Goal: Task Accomplishment & Management: Complete application form

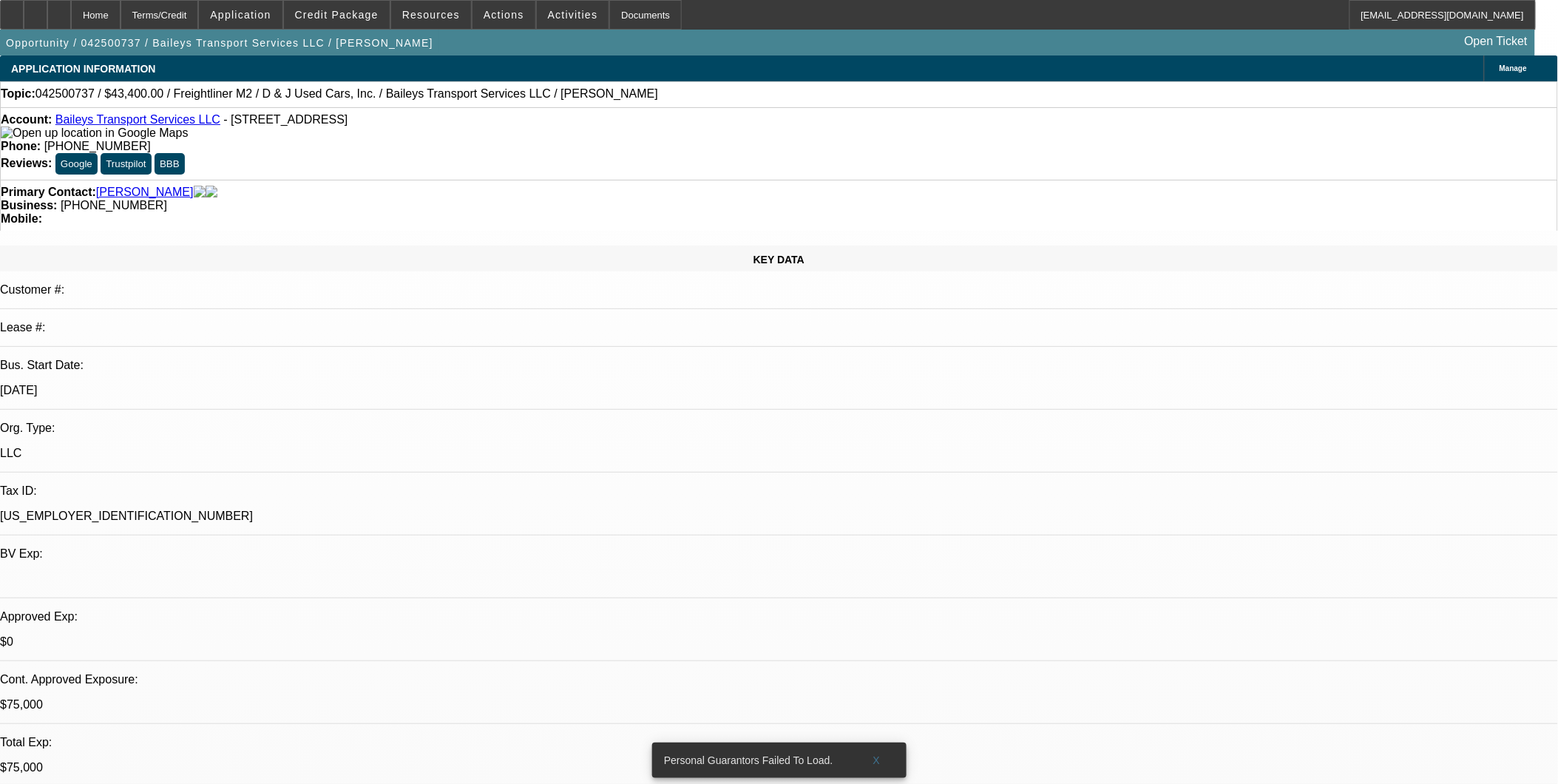
select select "0"
select select "2"
select select "0"
select select "2"
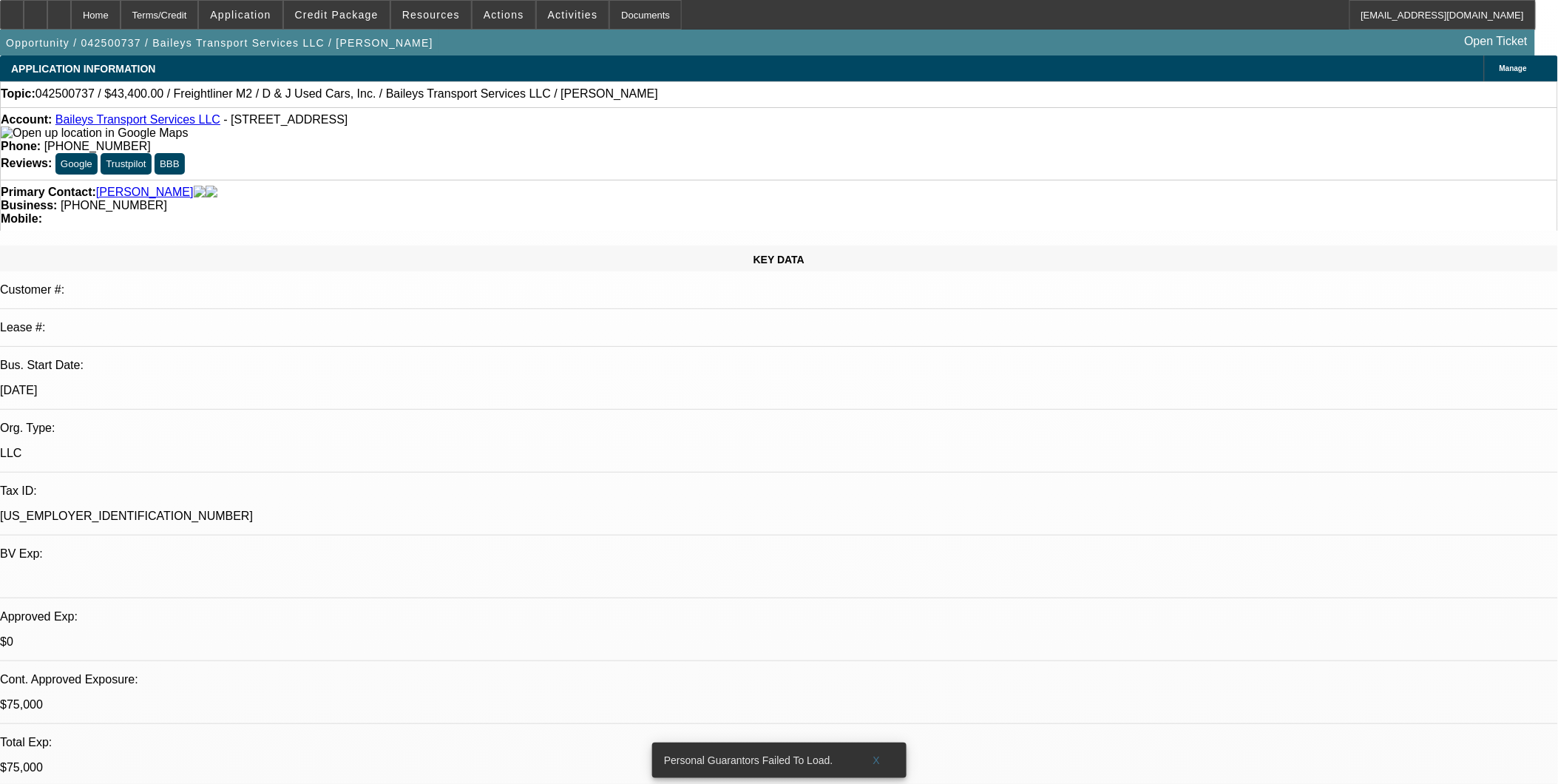
select select "0"
select select "2"
select select "0"
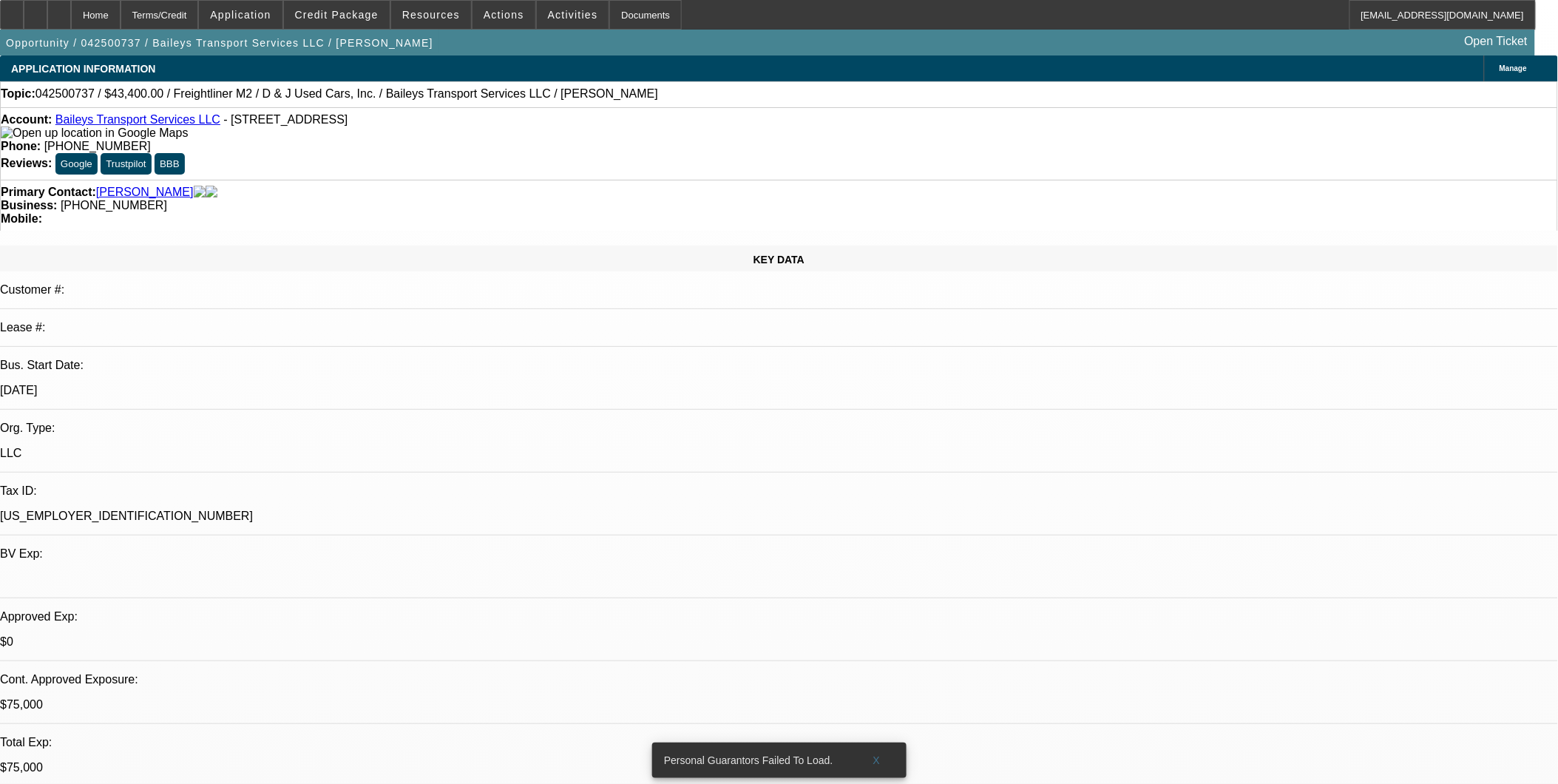
select select "2"
select select "0"
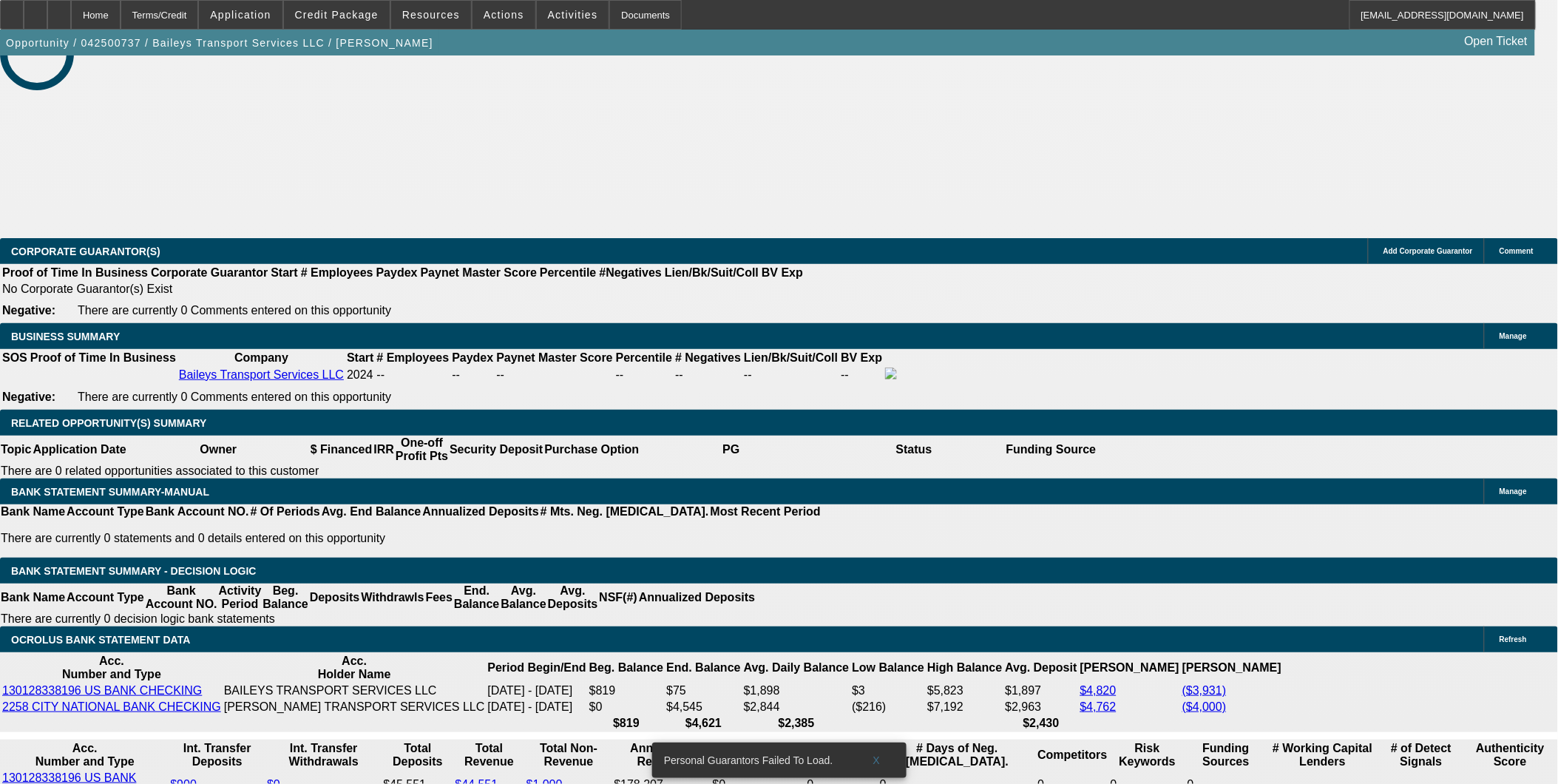
select select "1"
select select "2"
select select "6"
select select "1"
select select "2"
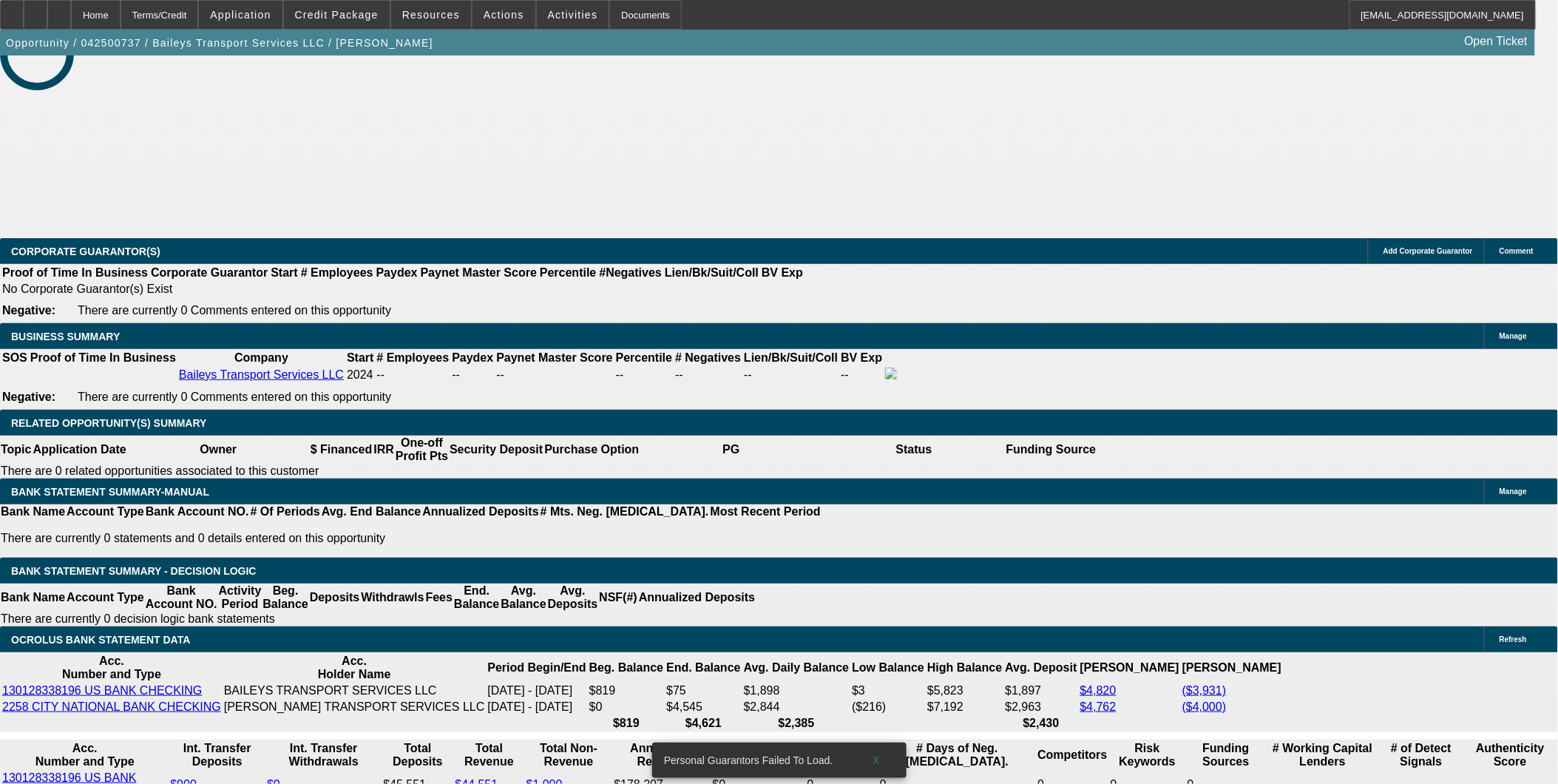
select select "6"
select select "1"
select select "2"
select select "6"
select select "1"
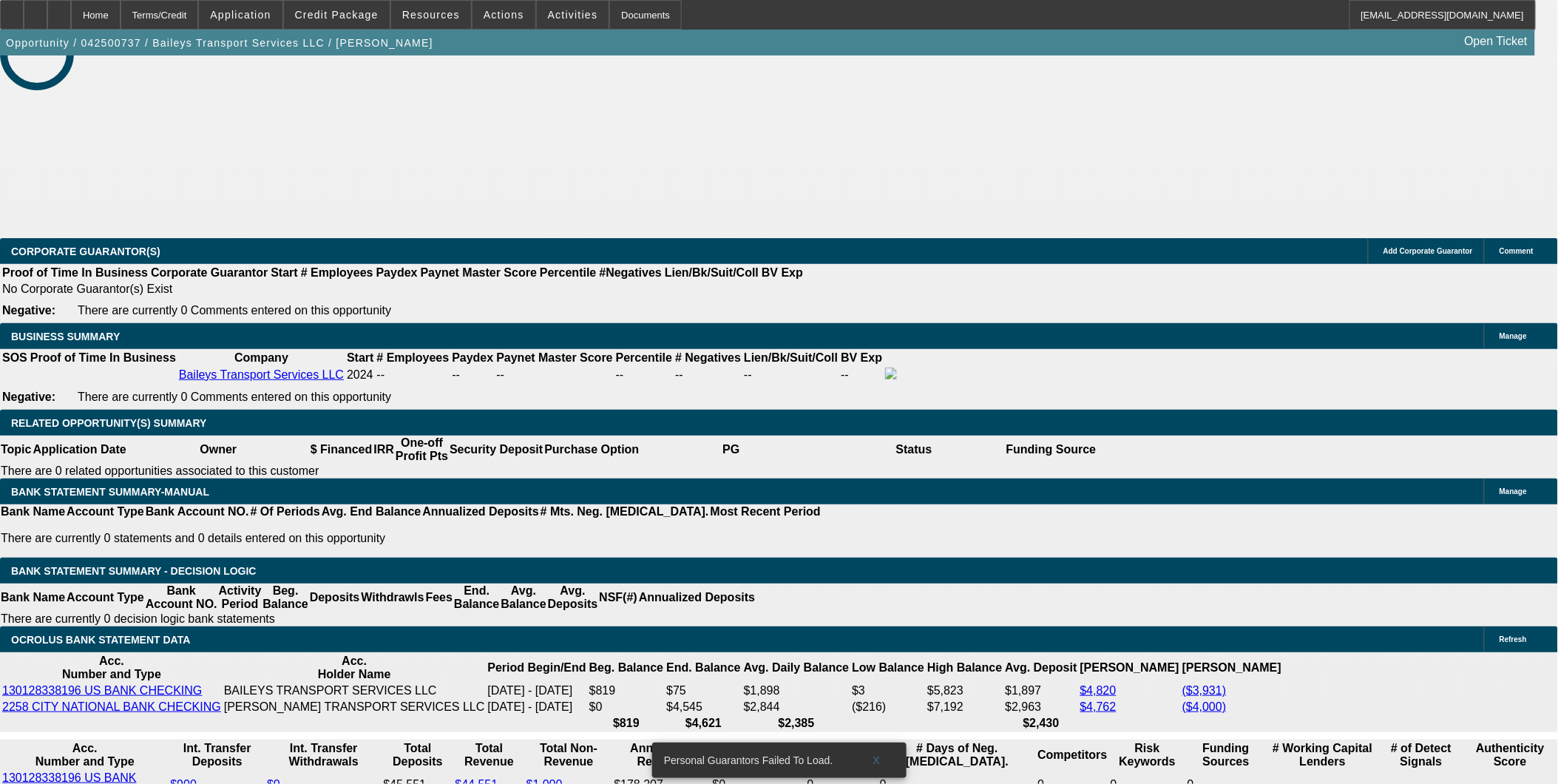
select select "2"
select select "6"
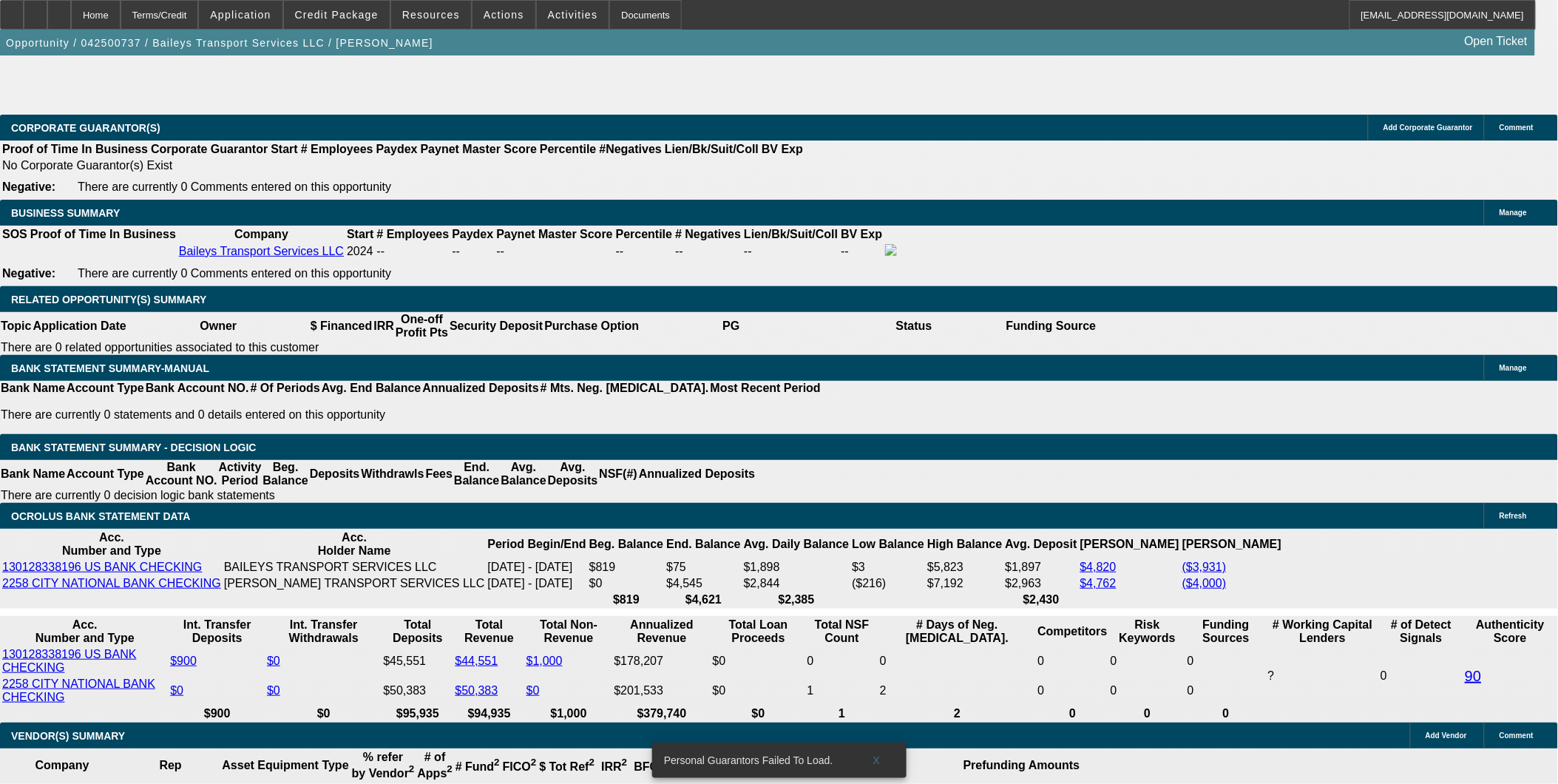
scroll to position [2464, 0]
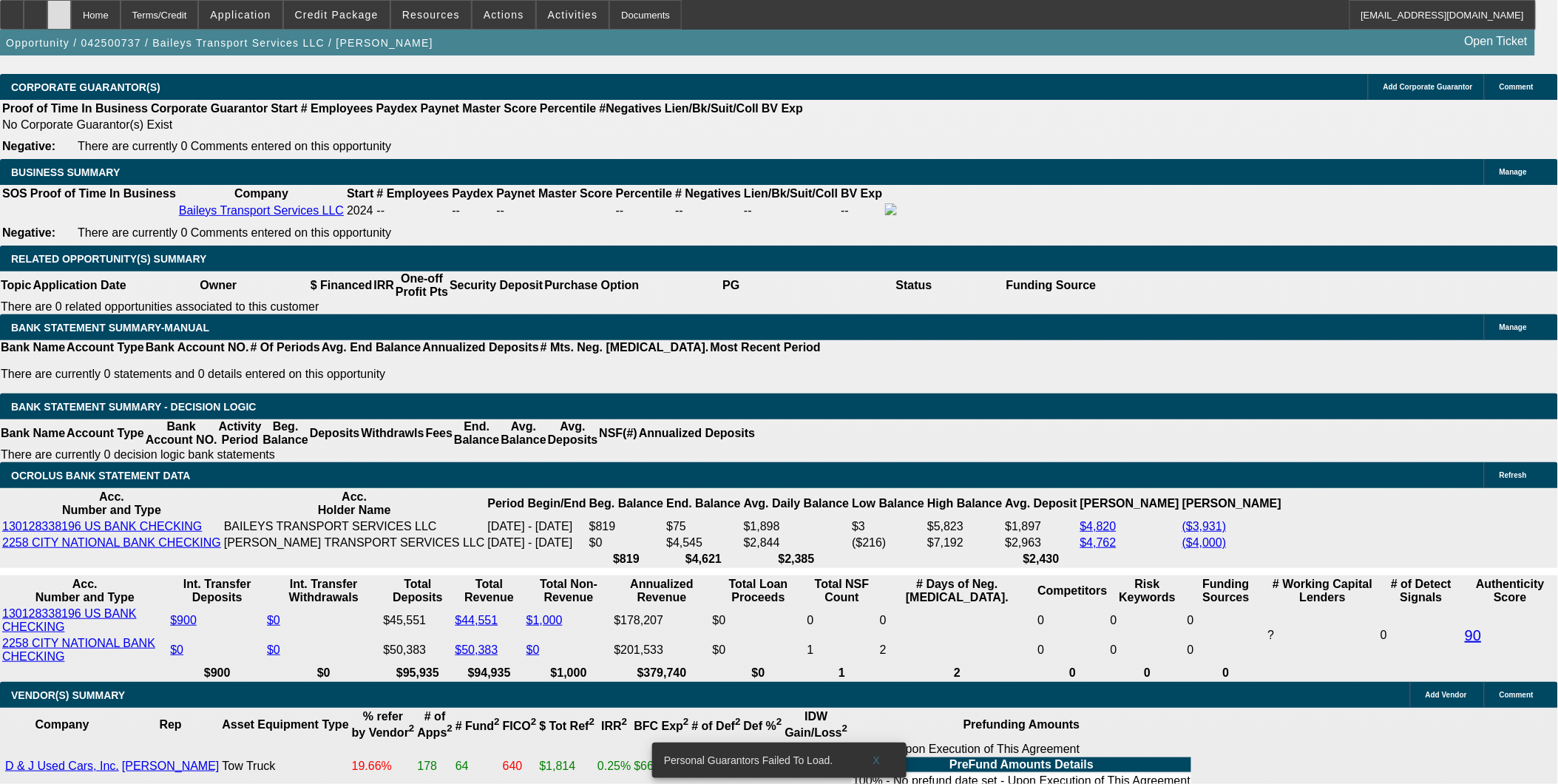
click at [71, 20] on div at bounding box center [59, 14] width 24 height 29
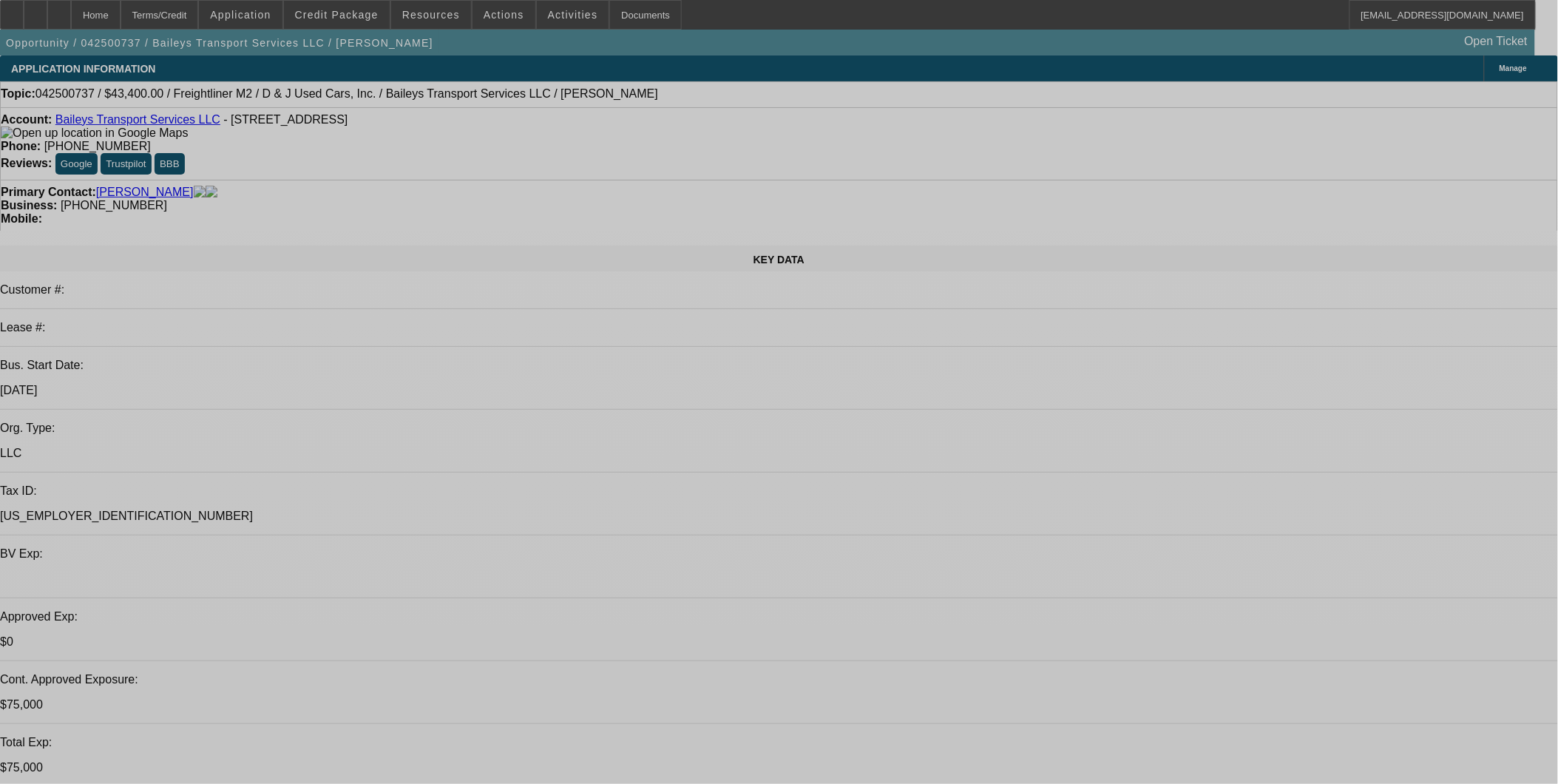
select select "0"
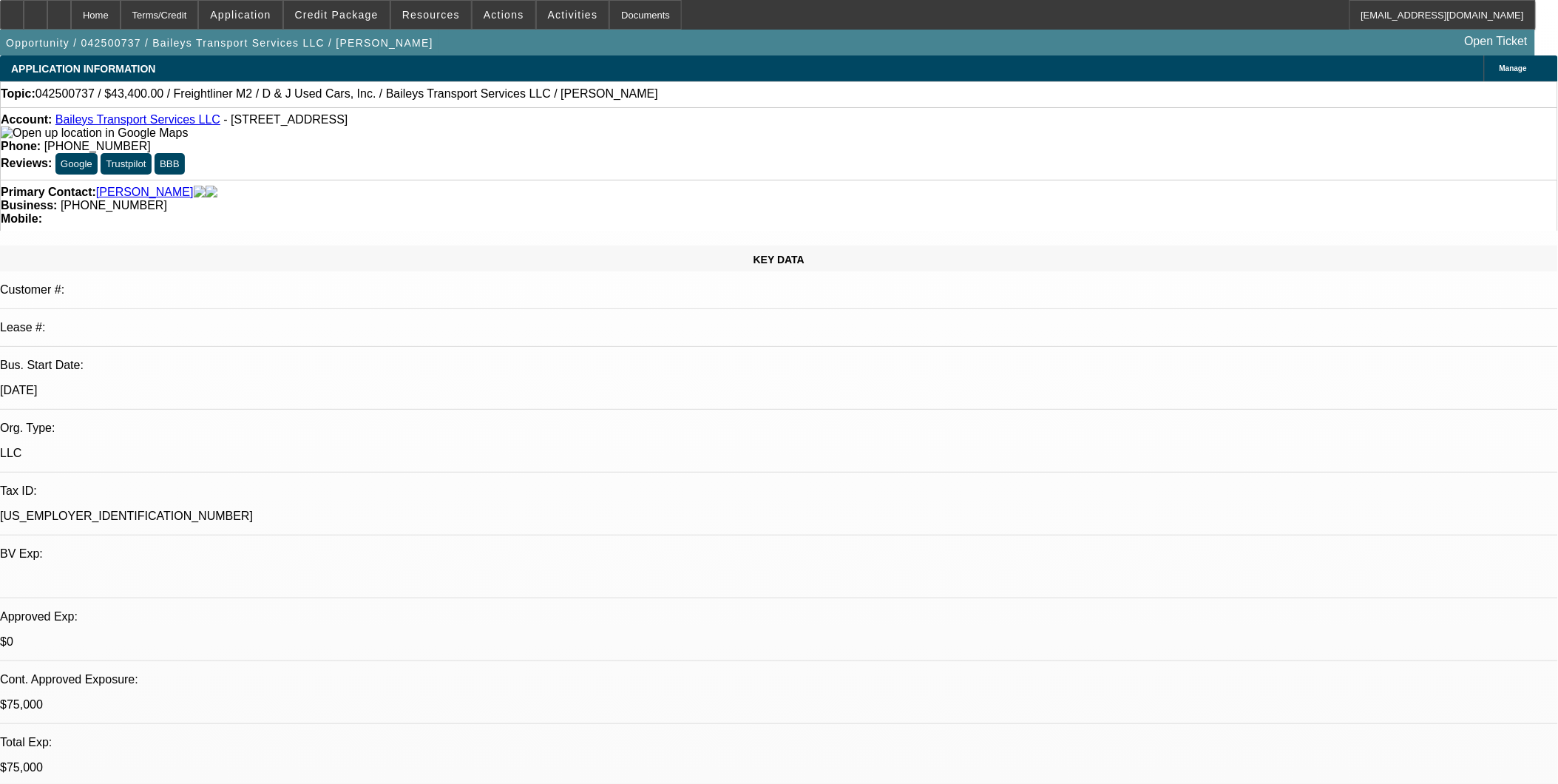
select select "2"
select select "0"
select select "2"
select select "0"
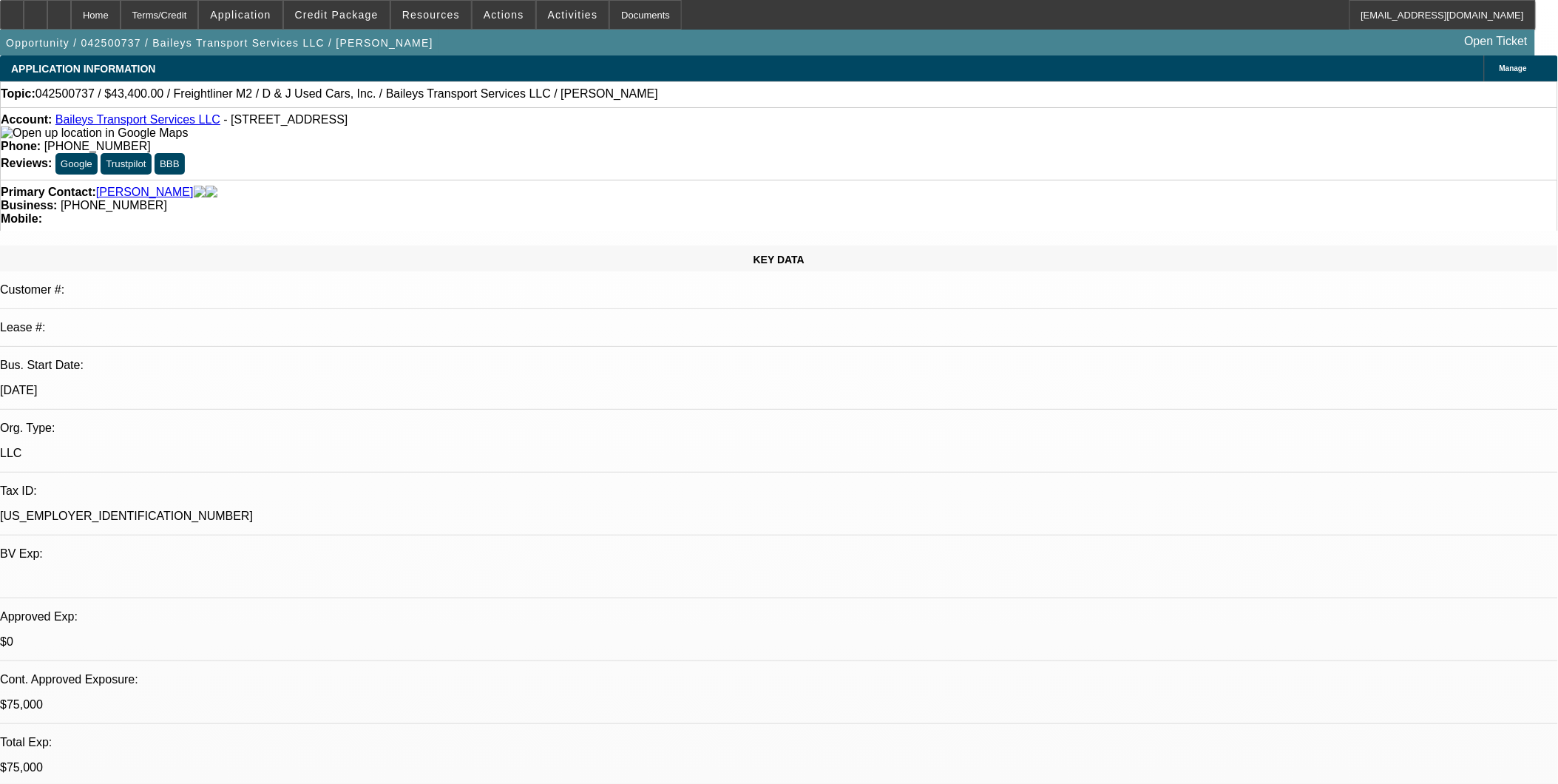
select select "0"
select select "2"
select select "0"
select select "2"
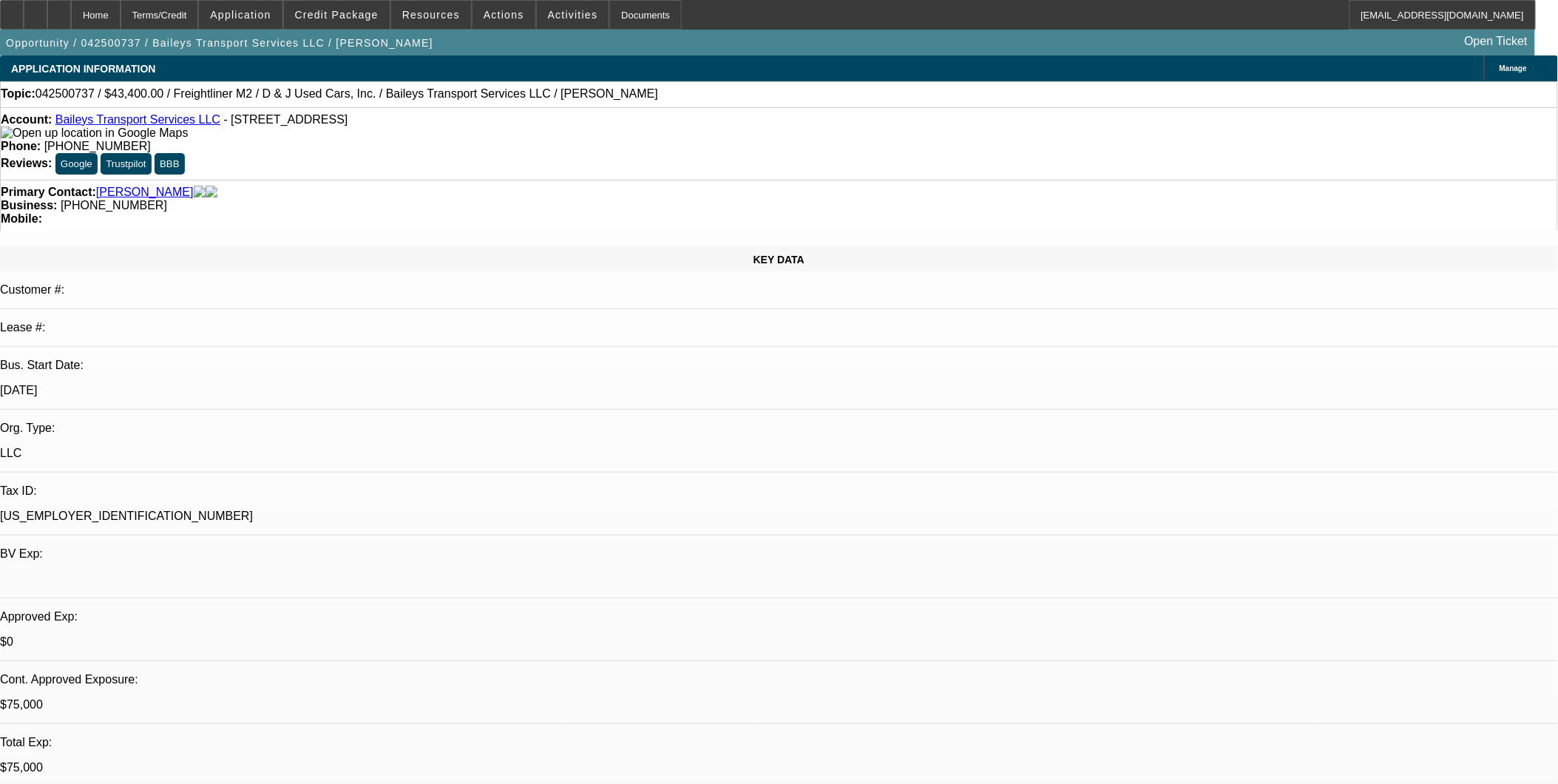
select select "0"
select select "1"
select select "2"
select select "6"
select select "1"
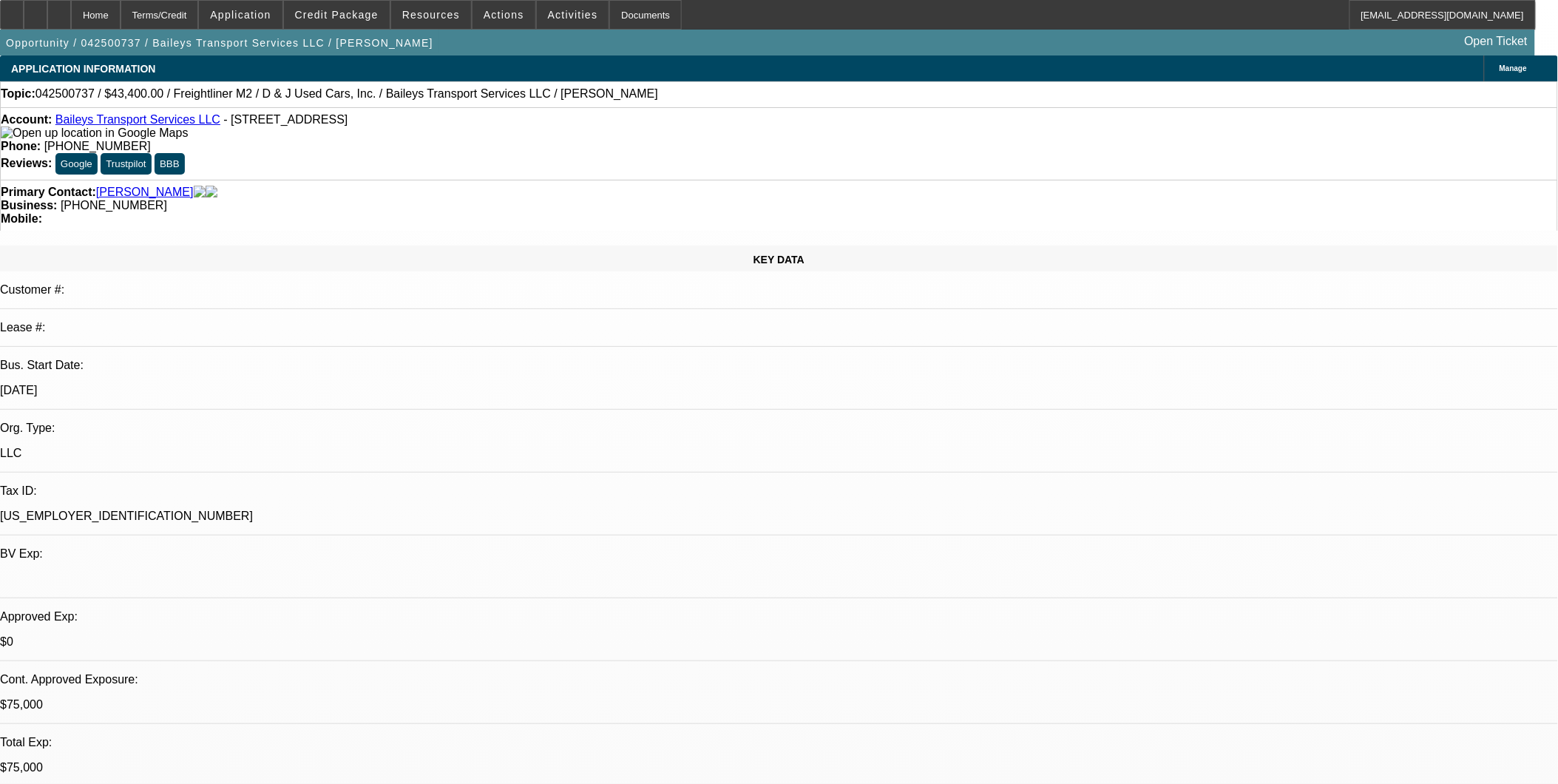
select select "2"
select select "6"
select select "1"
select select "2"
select select "6"
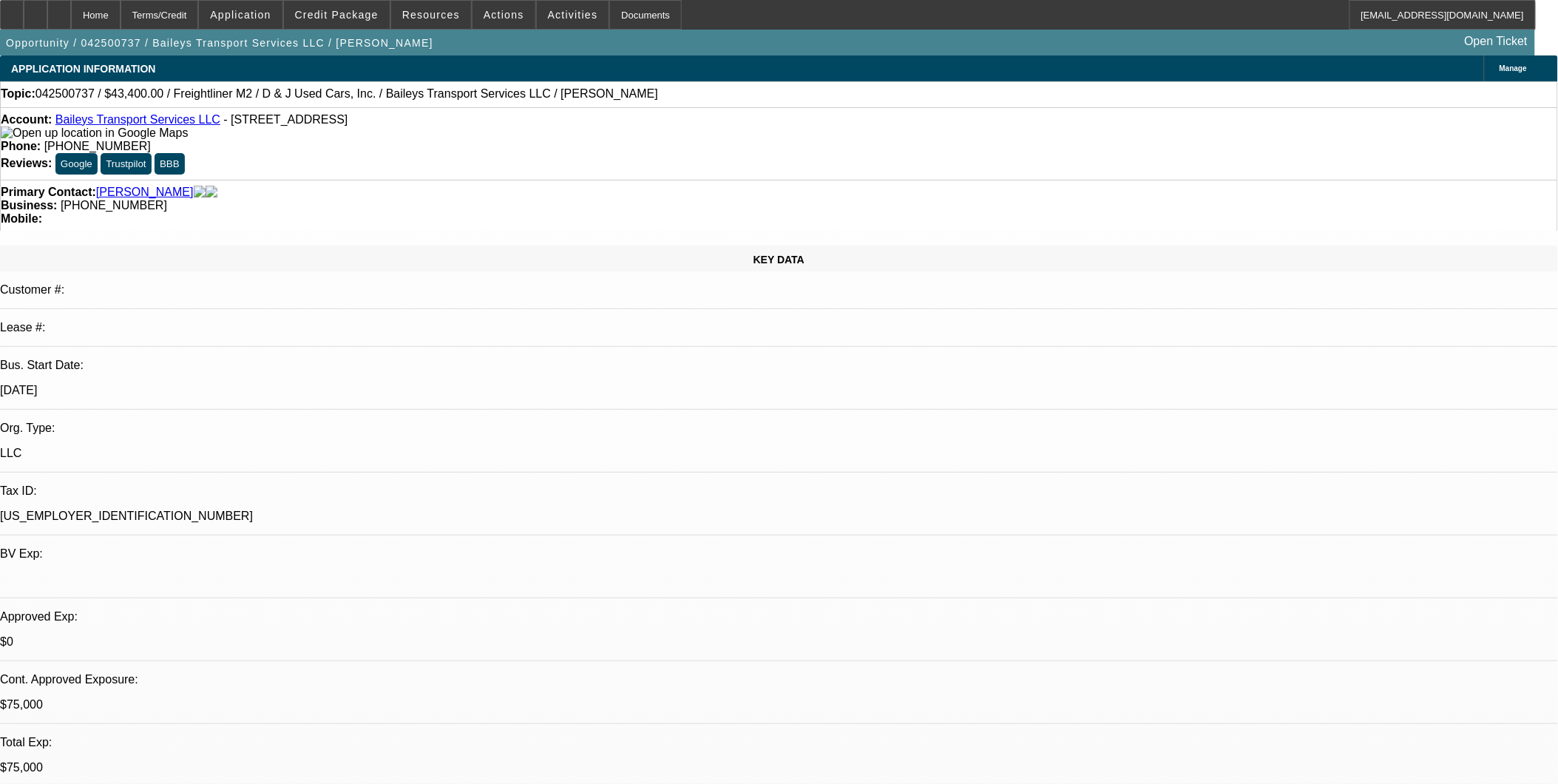
select select "1"
select select "2"
select select "6"
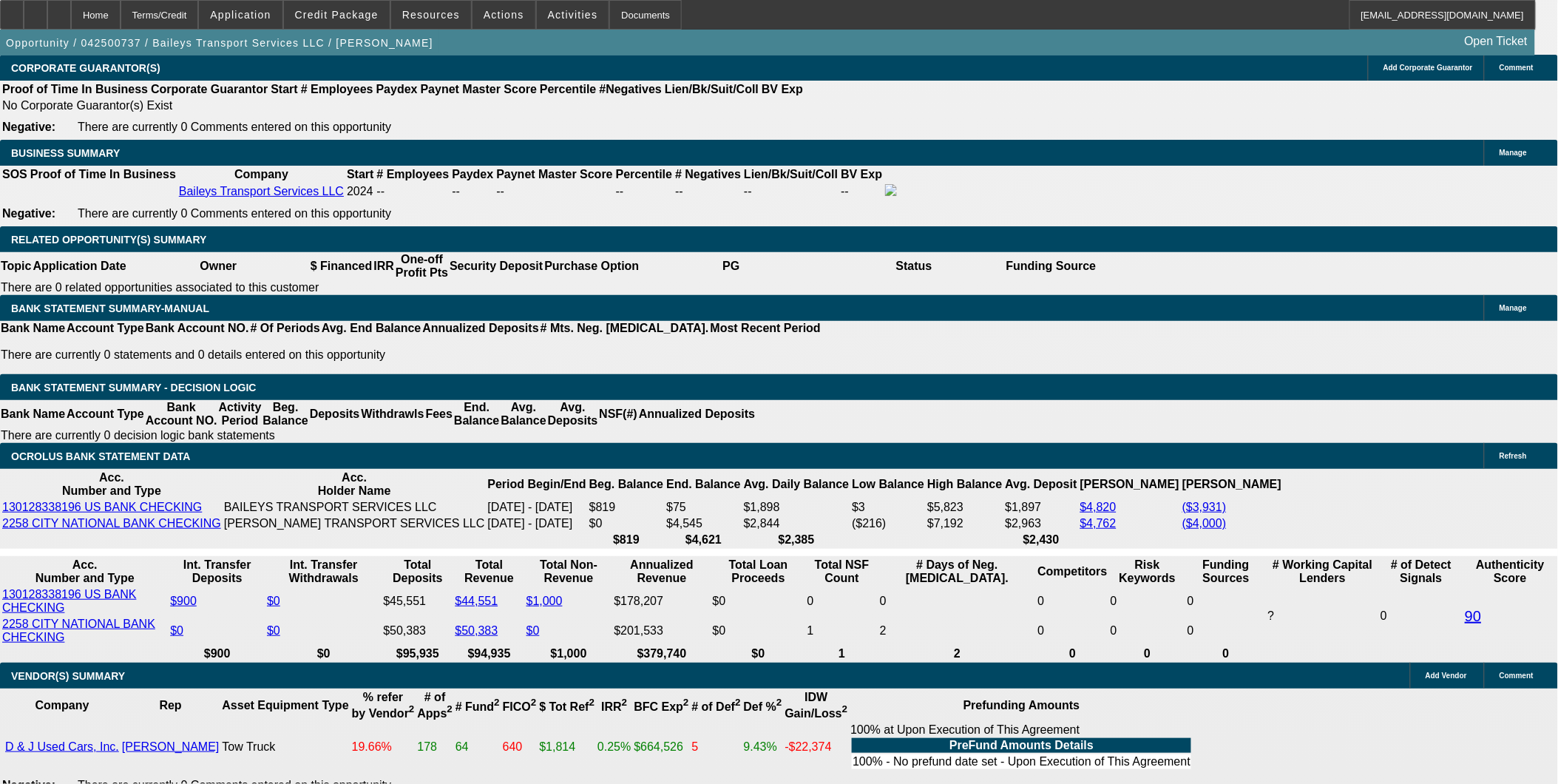
scroll to position [2382, 0]
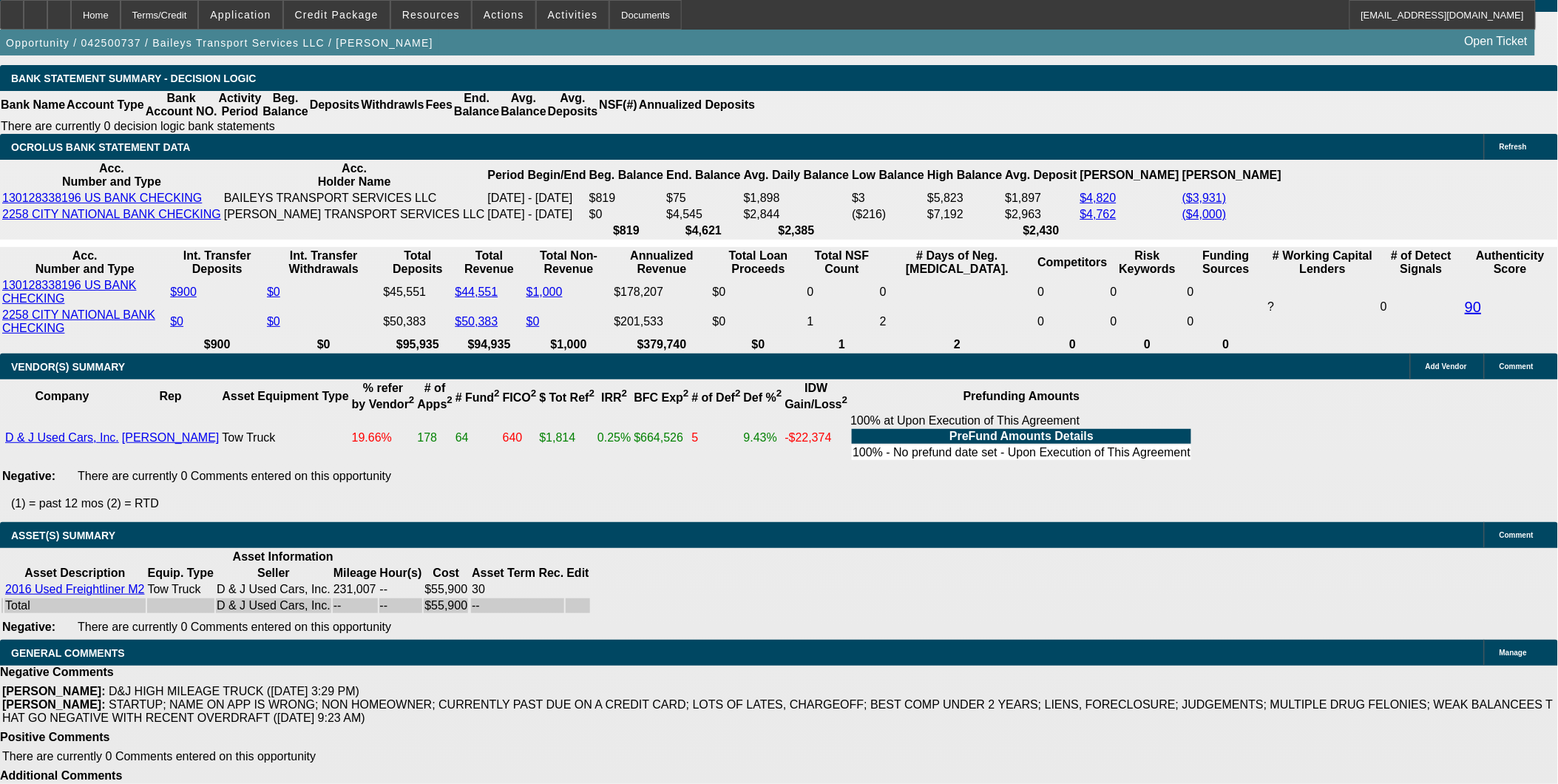
scroll to position [2628, 0]
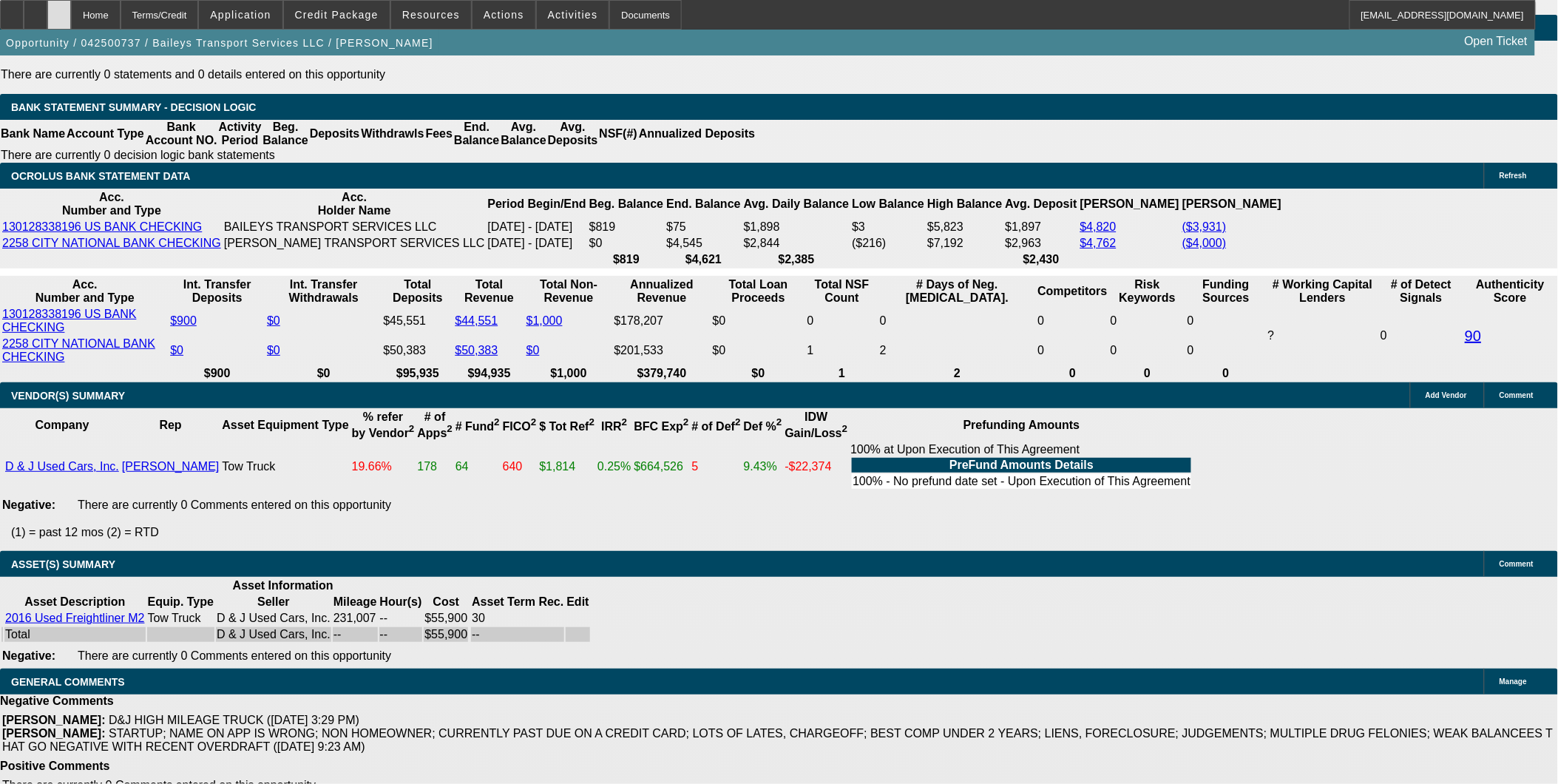
click at [71, 24] on div at bounding box center [59, 14] width 24 height 29
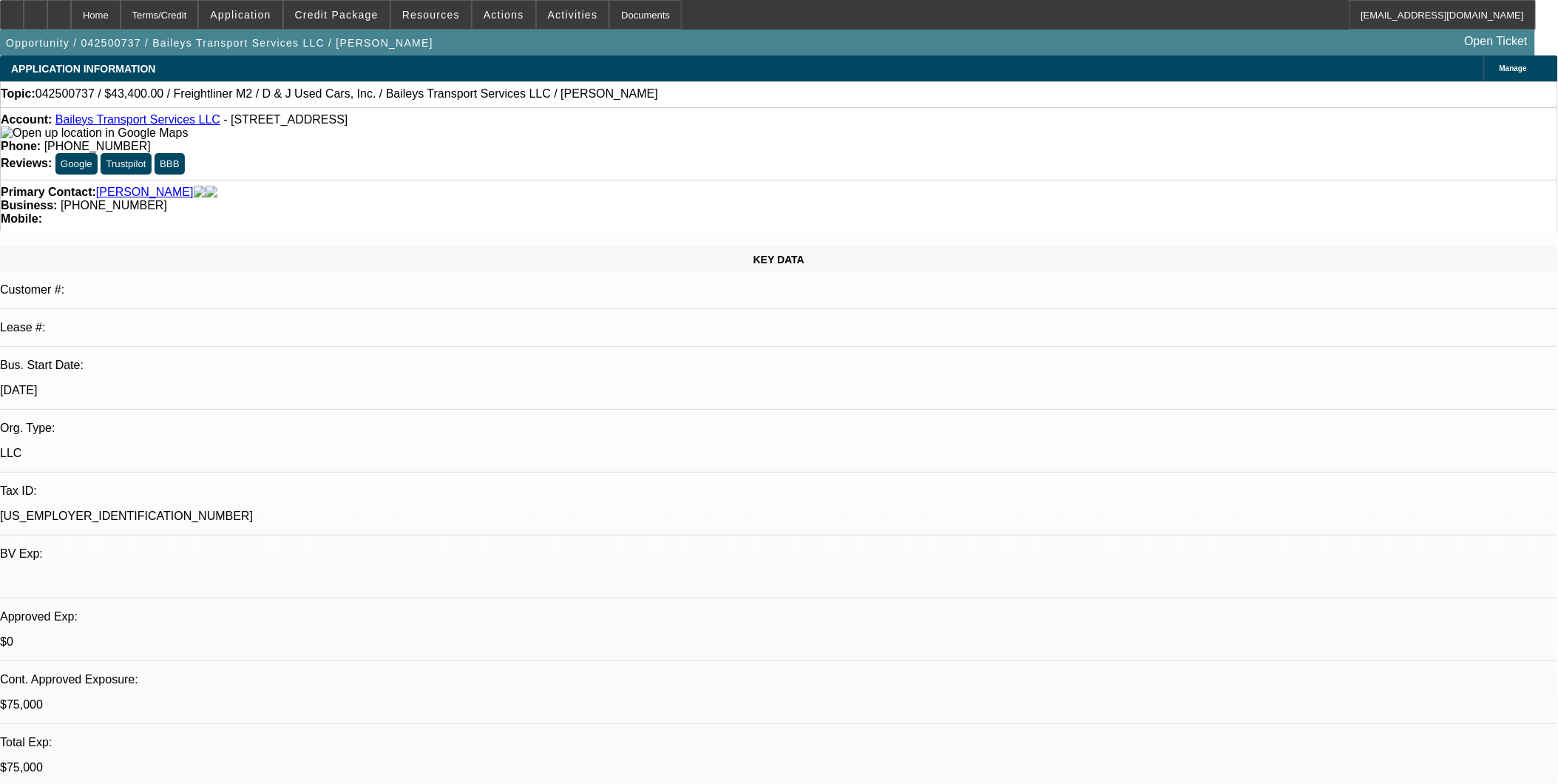
select select "0"
select select "2"
select select "0"
select select "2"
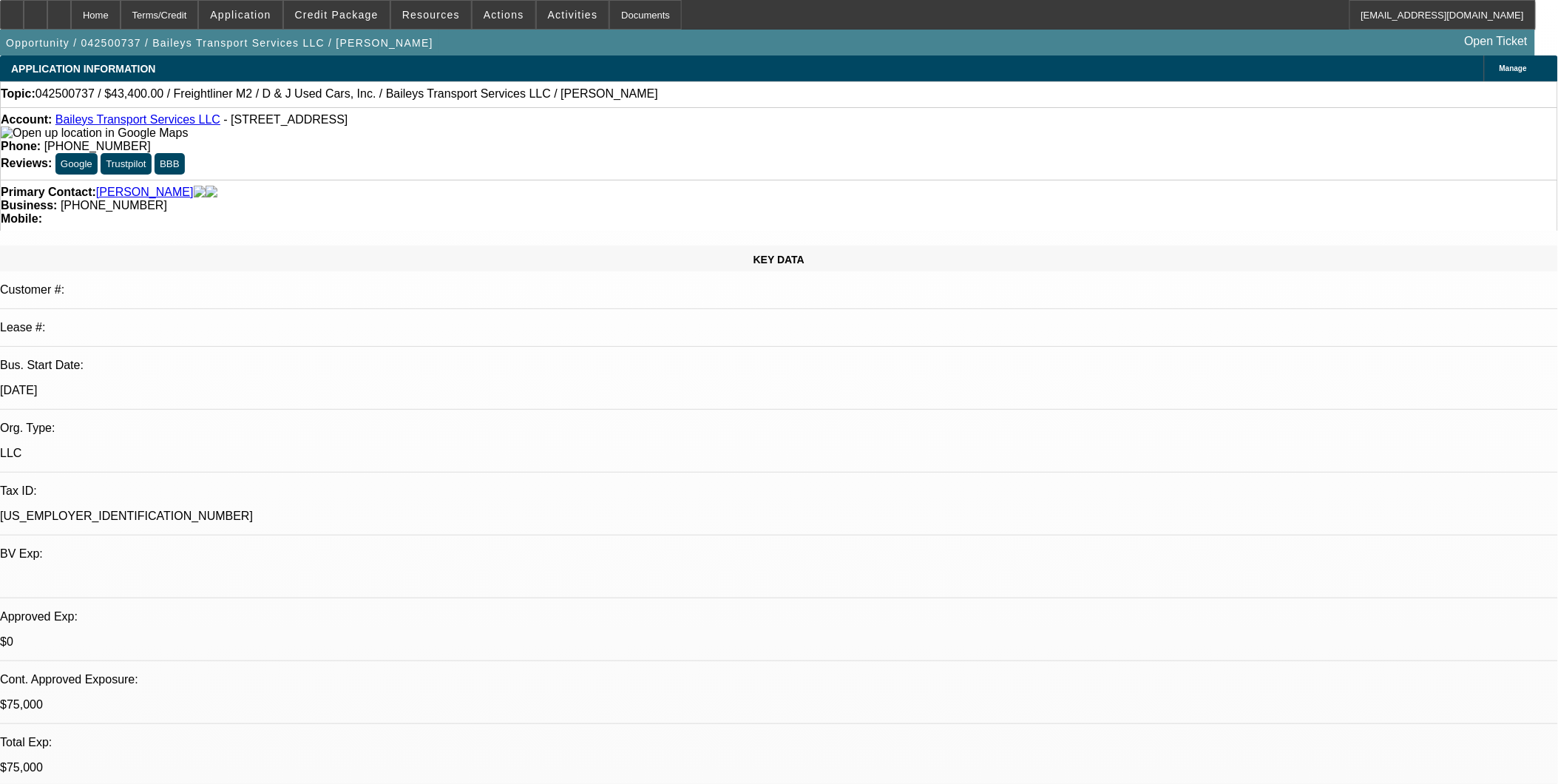
select select "0"
select select "2"
select select "0"
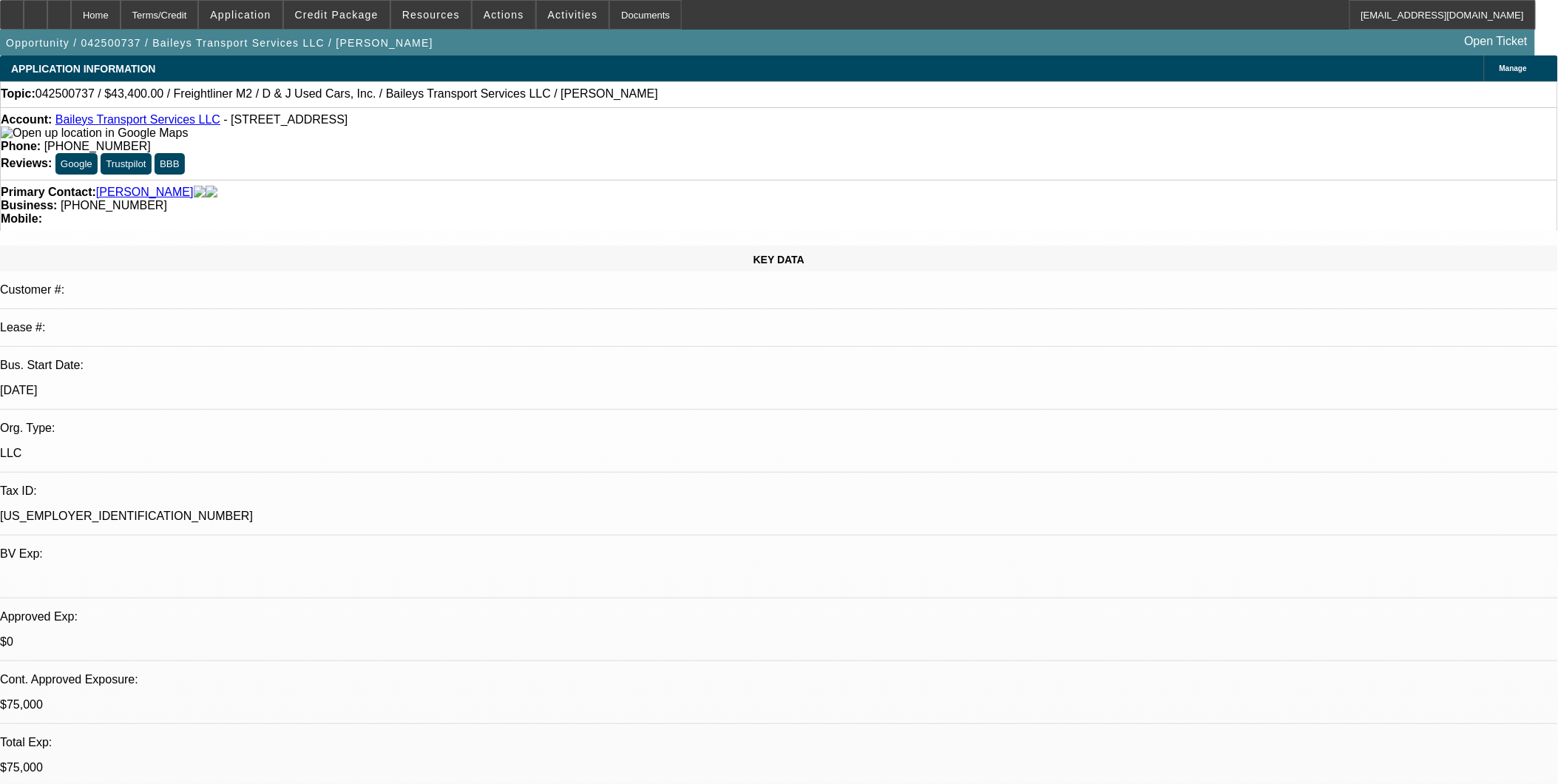
select select "2"
select select "0"
select select "1"
select select "2"
select select "6"
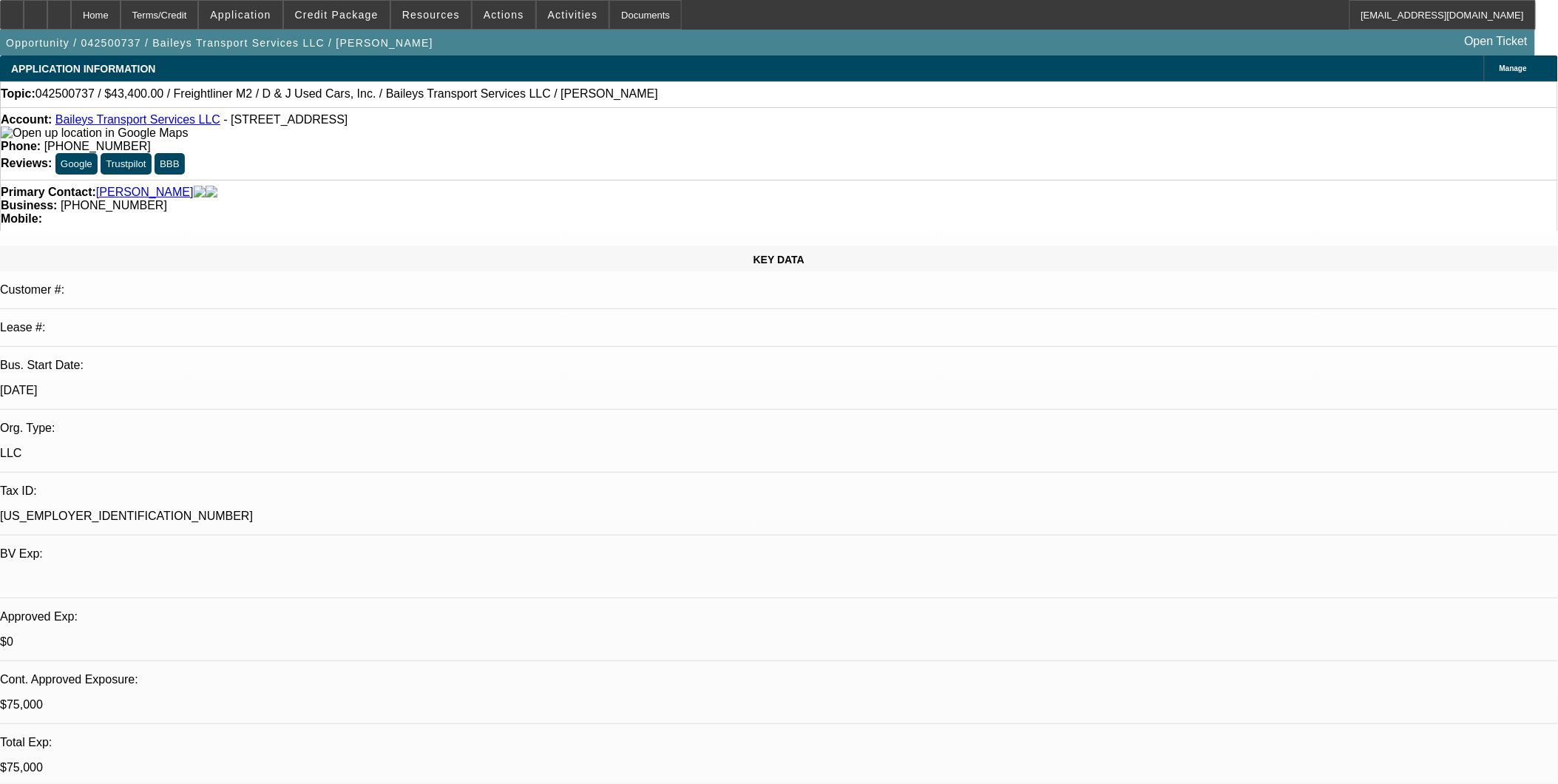
select select "1"
select select "2"
select select "6"
select select "1"
select select "2"
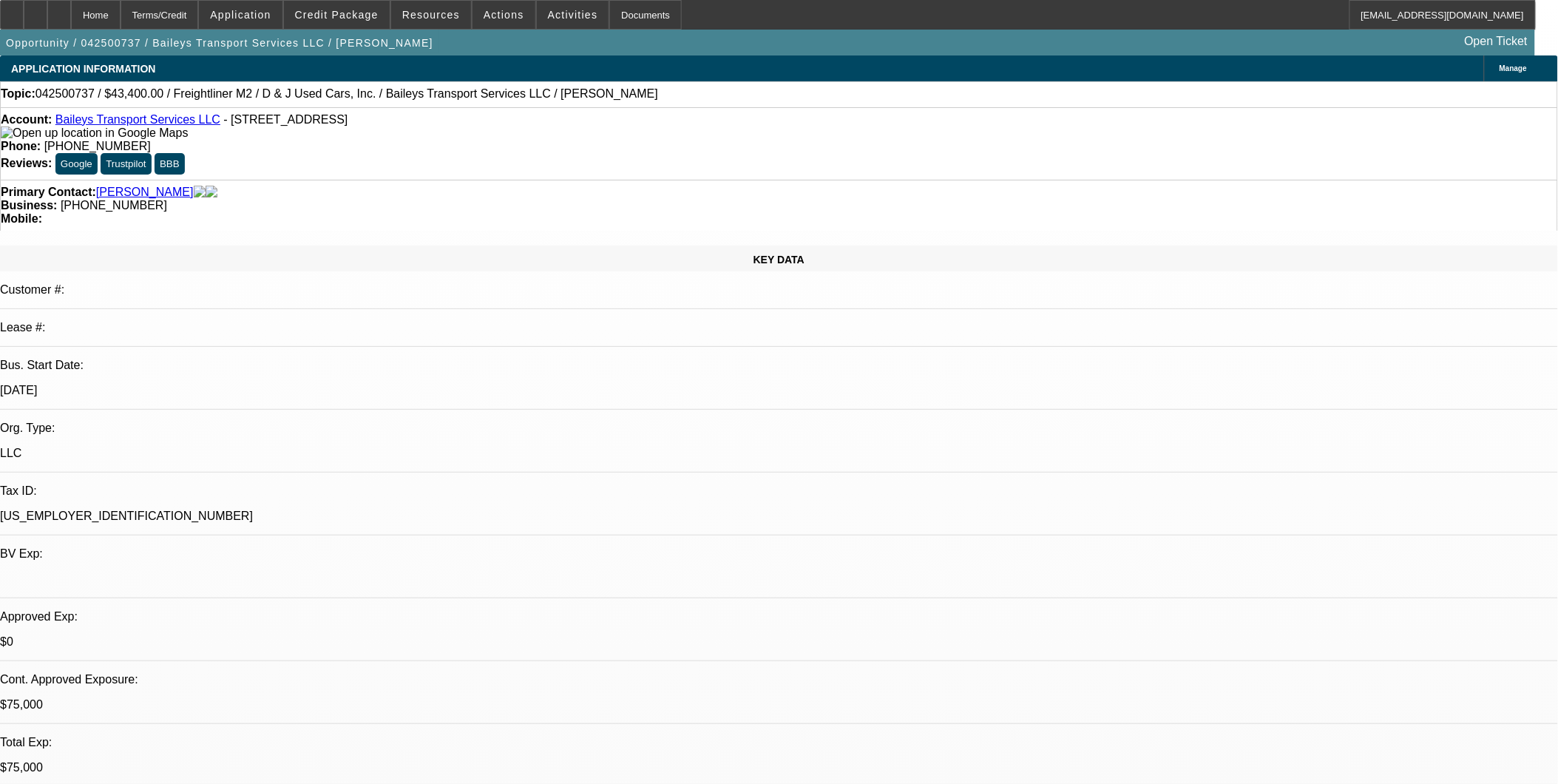
select select "6"
select select "1"
select select "2"
select select "6"
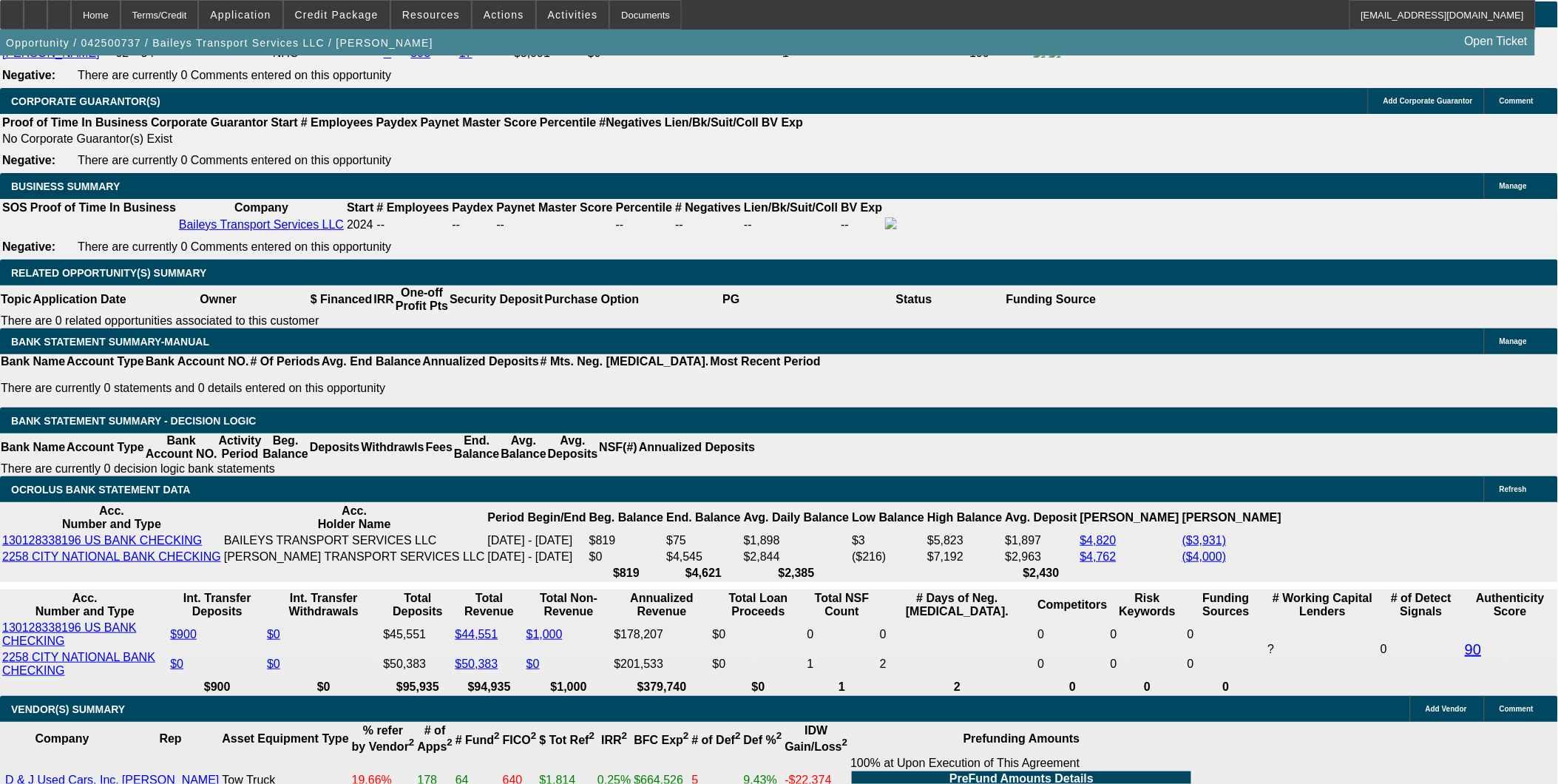
scroll to position [2464, 0]
